Goal: Information Seeking & Learning: Learn about a topic

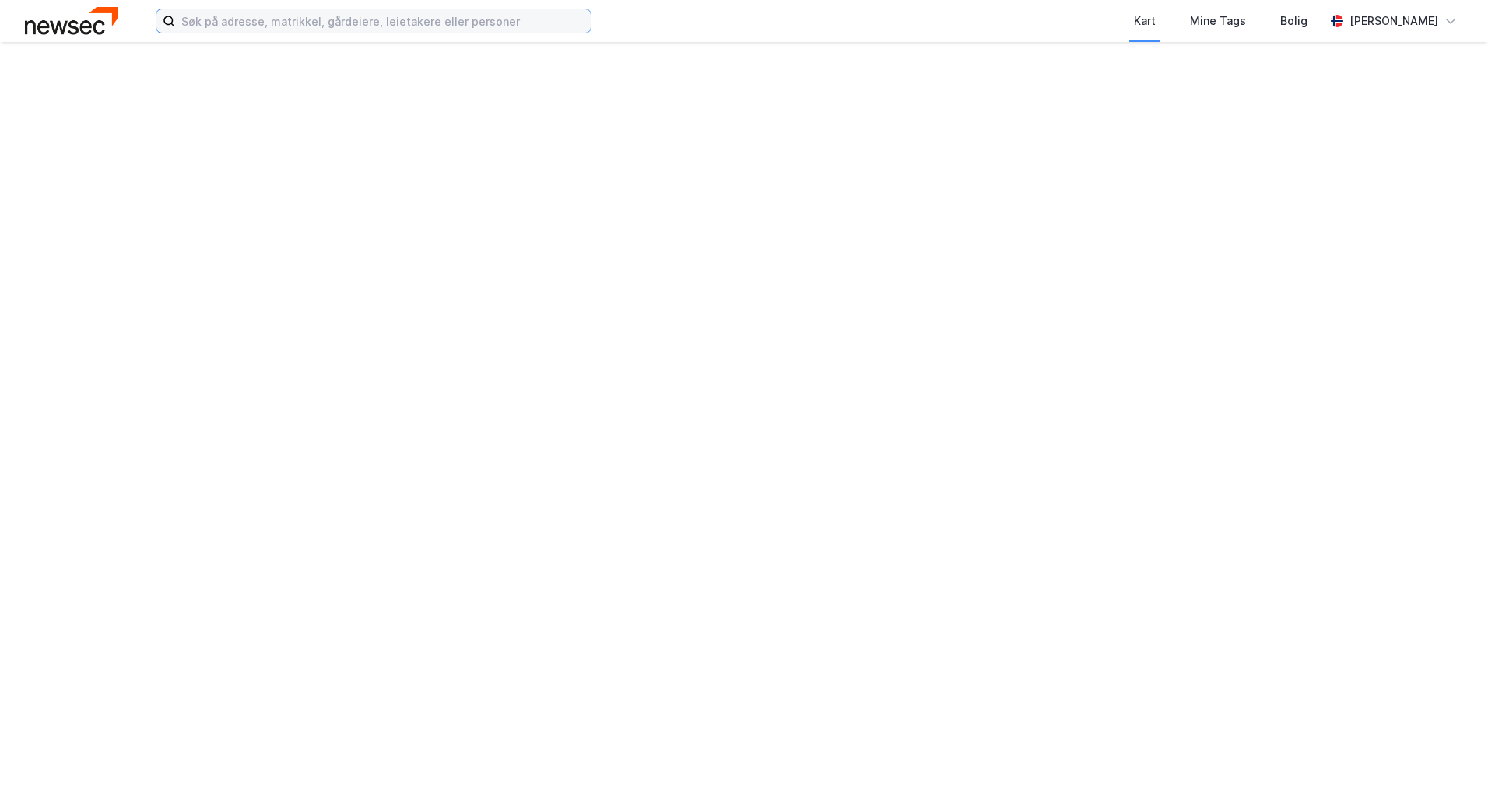
click at [310, 19] on input at bounding box center [382, 21] width 415 height 23
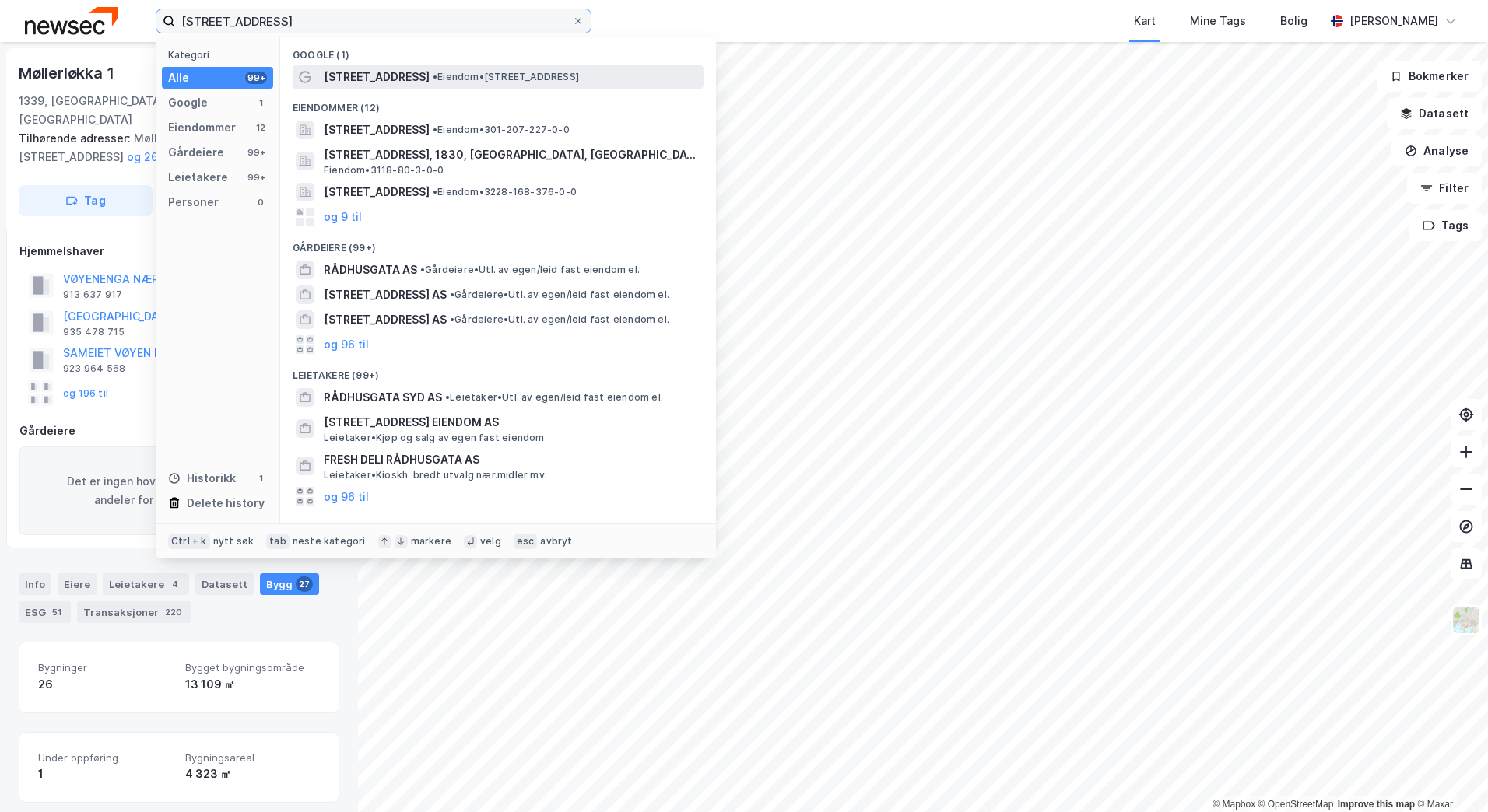
type input "[STREET_ADDRESS]"
click at [348, 81] on span "[STREET_ADDRESS]" at bounding box center [377, 77] width 106 height 19
